Goal: Task Accomplishment & Management: Manage account settings

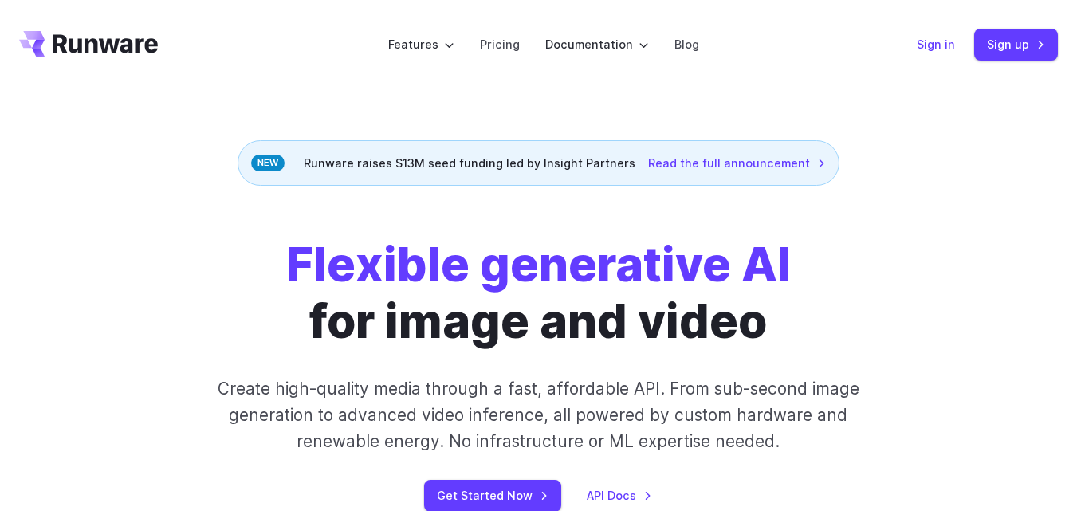
click at [943, 50] on link "Sign in" at bounding box center [936, 44] width 38 height 18
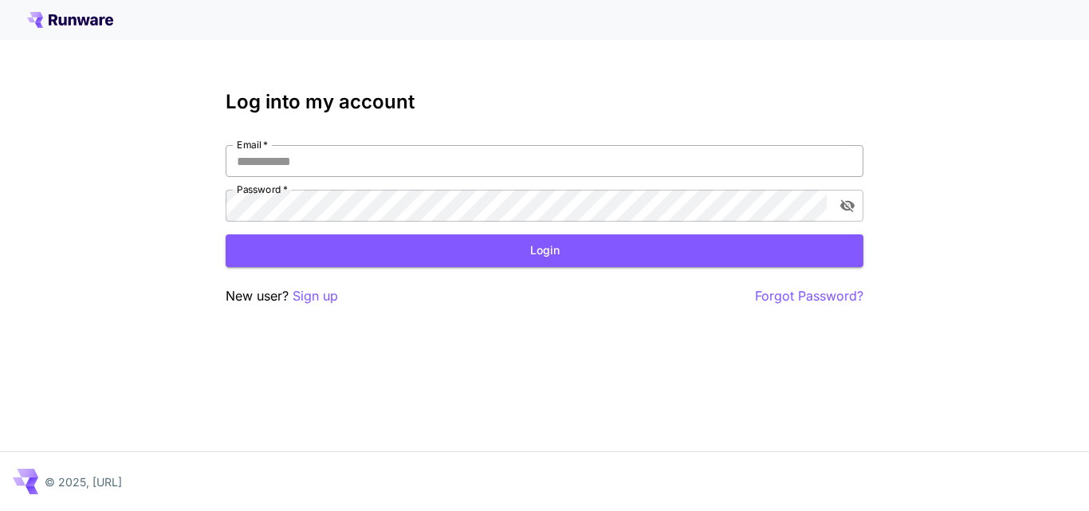
click at [384, 164] on input "Email   *" at bounding box center [545, 161] width 638 height 32
type input "**********"
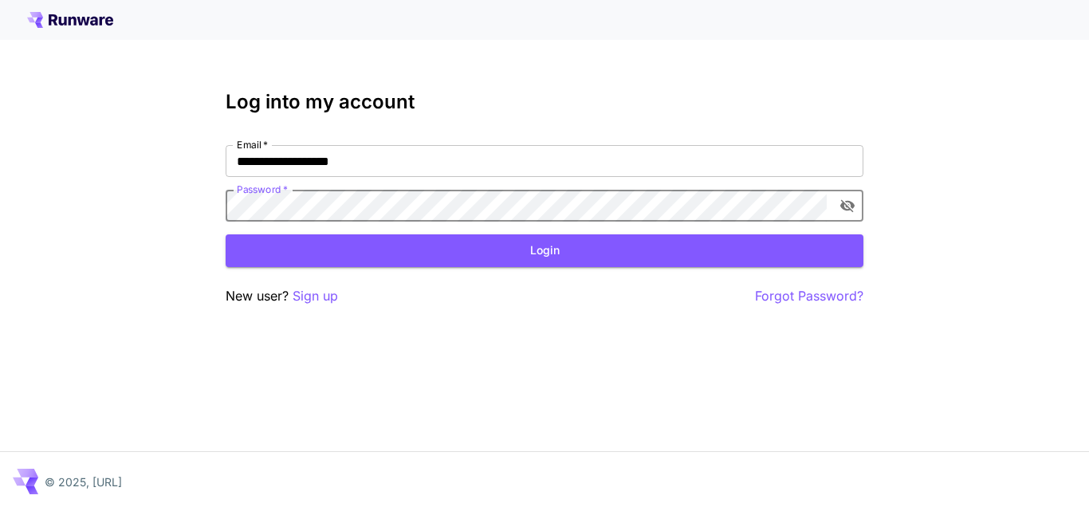
click button "Login" at bounding box center [545, 250] width 638 height 33
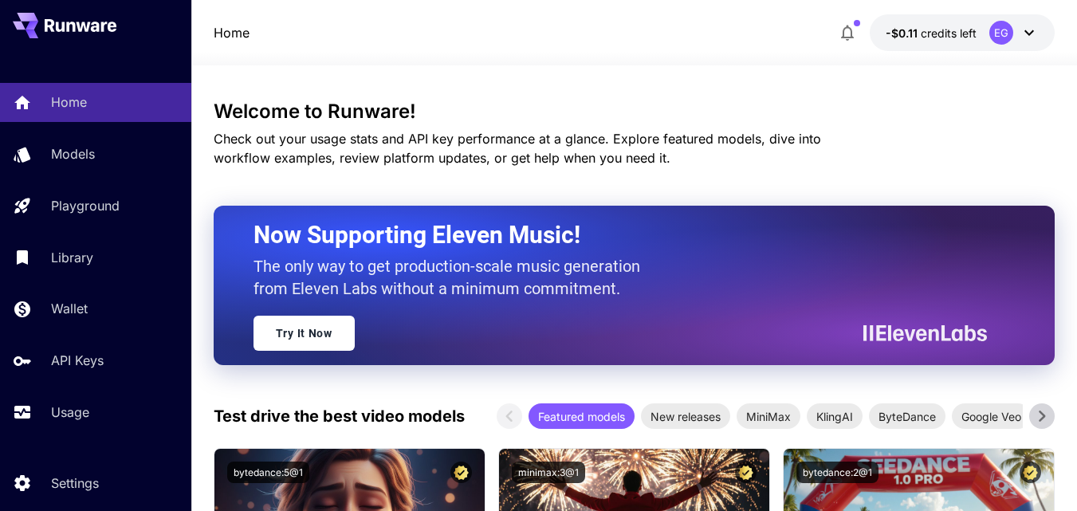
click at [1001, 32] on div "EG" at bounding box center [1002, 33] width 24 height 24
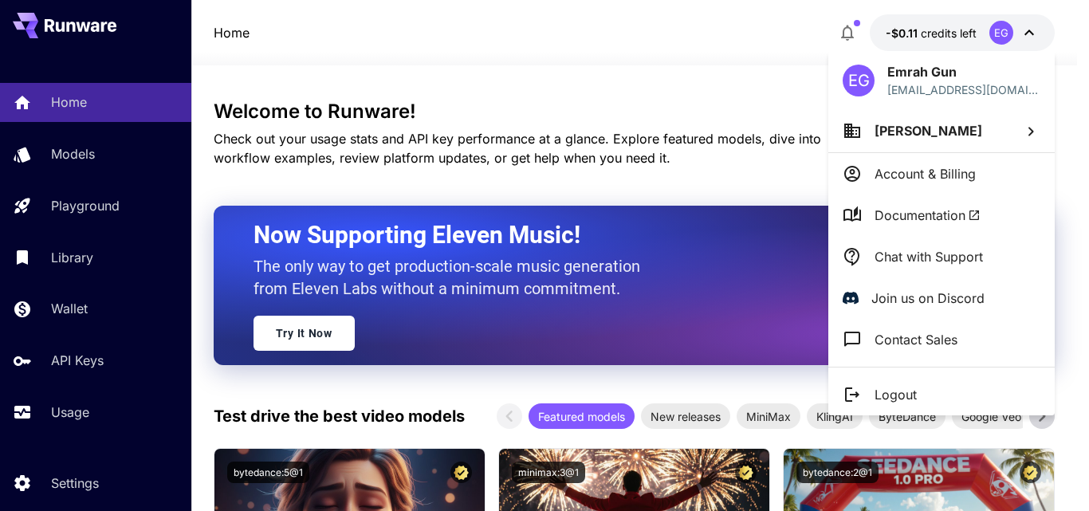
click at [72, 313] on div at bounding box center [544, 255] width 1089 height 511
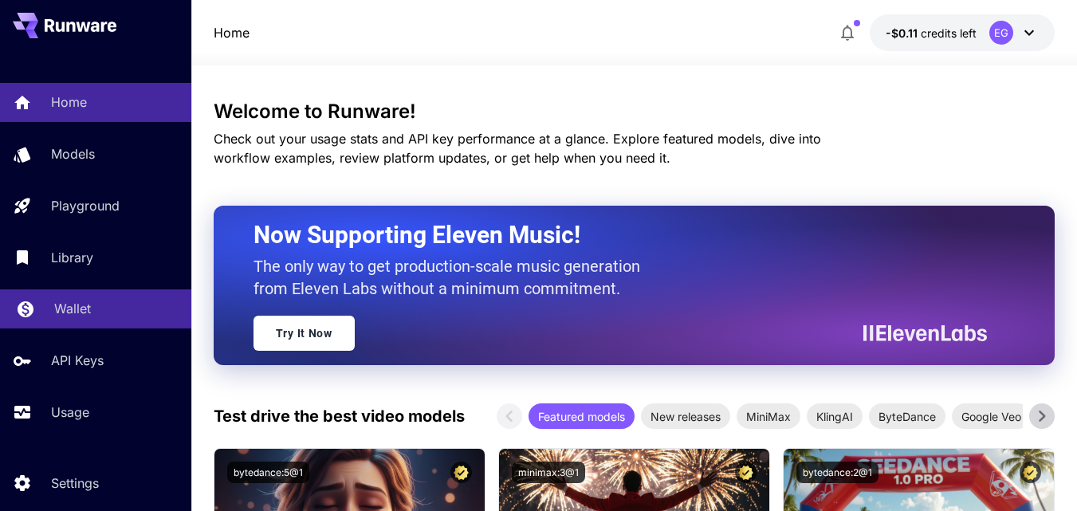
click at [73, 310] on p "Wallet" at bounding box center [72, 308] width 37 height 19
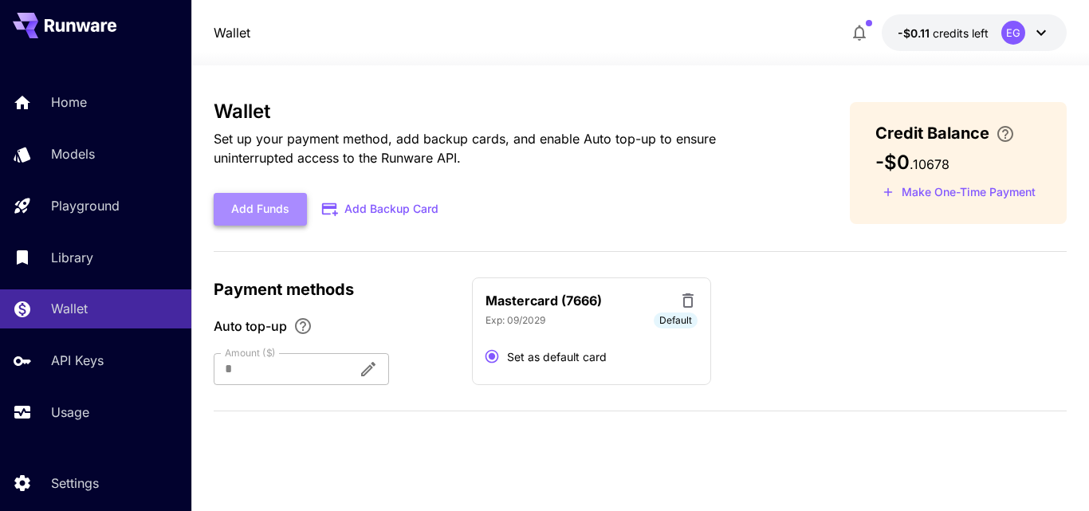
click at [258, 216] on button "Add Funds" at bounding box center [260, 209] width 93 height 33
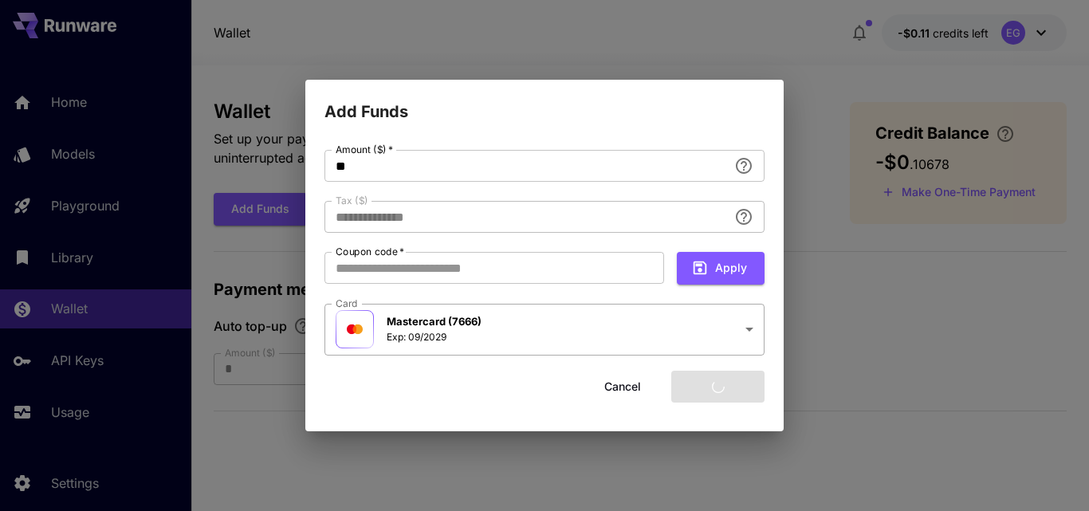
type input "****"
click at [715, 389] on button "Add funds" at bounding box center [717, 387] width 93 height 33
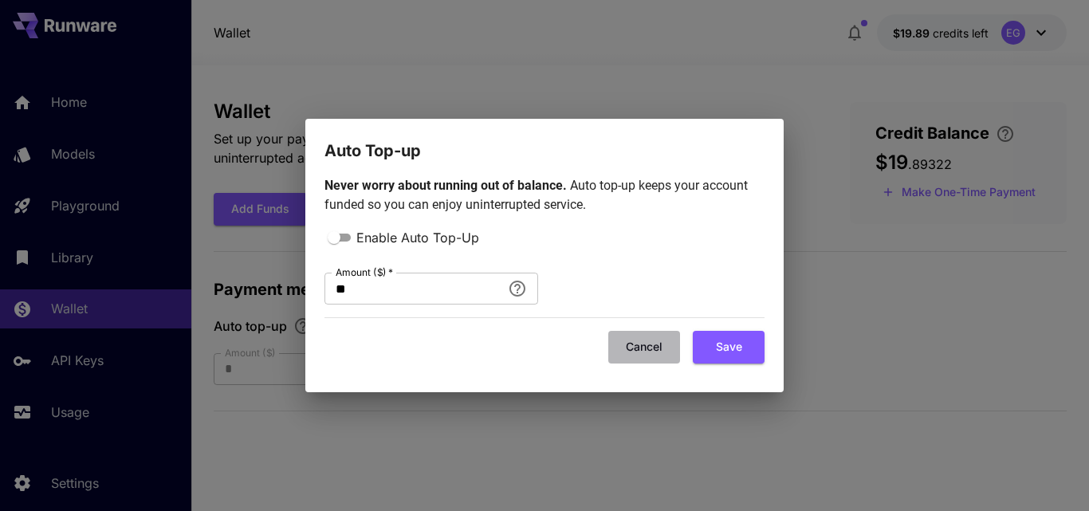
click at [632, 341] on button "Cancel" at bounding box center [644, 347] width 72 height 33
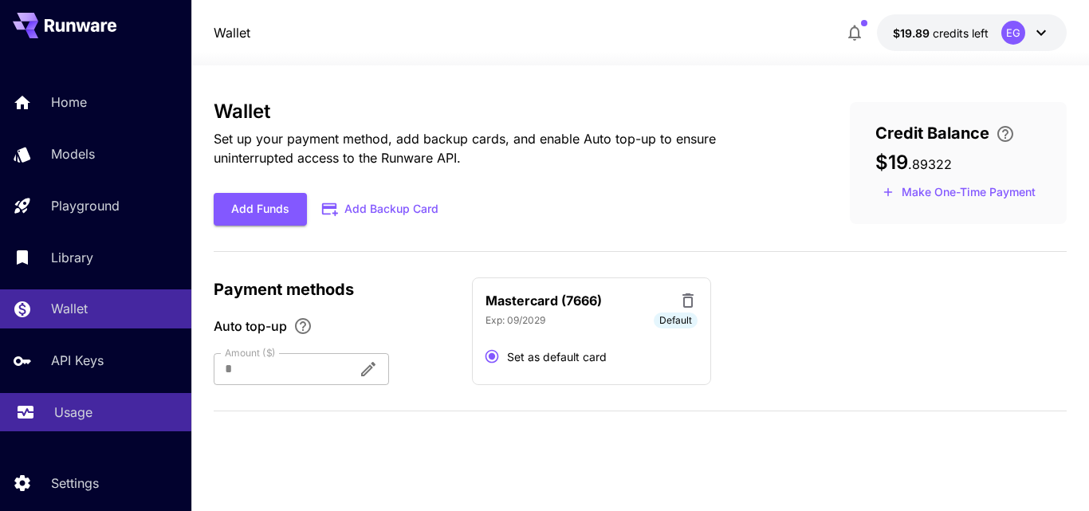
click at [60, 419] on p "Usage" at bounding box center [73, 412] width 38 height 19
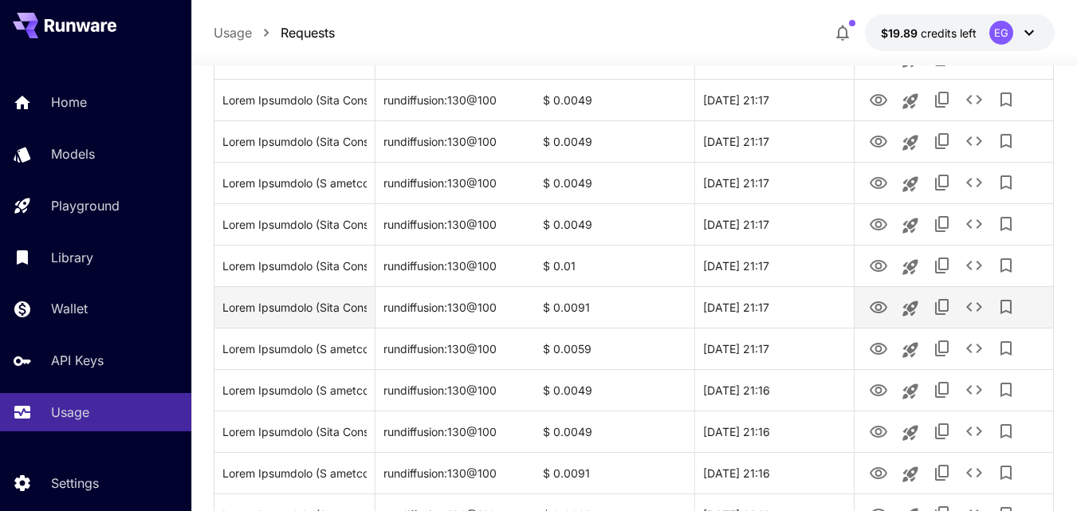
scroll to position [742, 0]
